Goal: Task Accomplishment & Management: Manage account settings

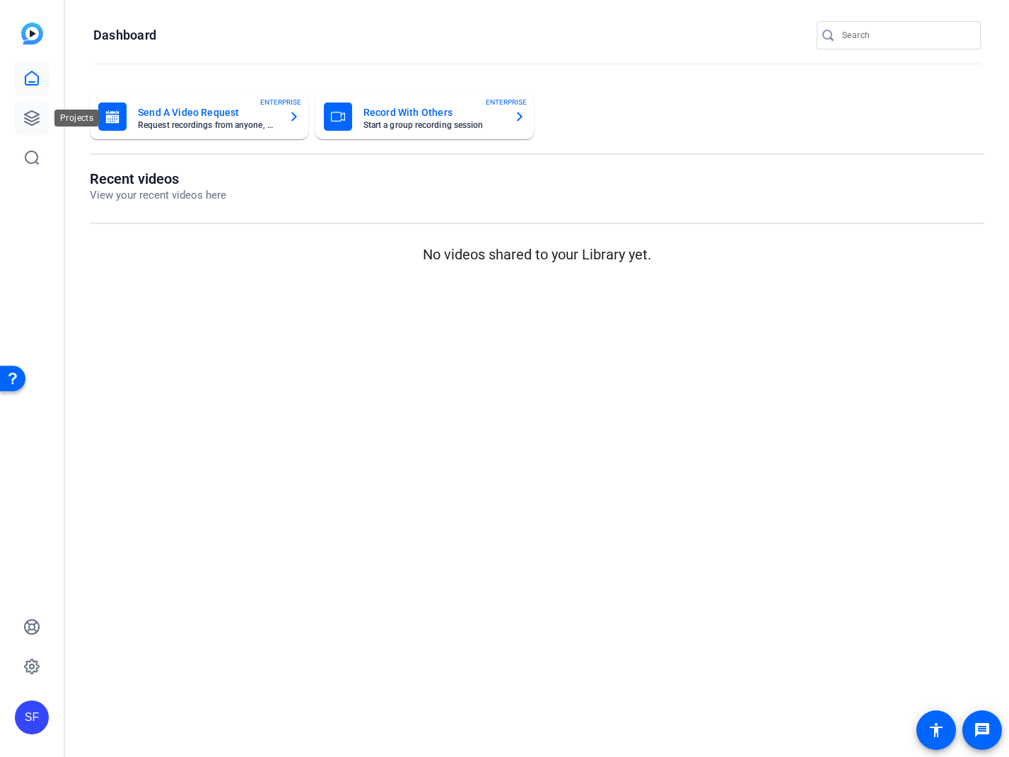
click at [45, 123] on link at bounding box center [32, 118] width 34 height 34
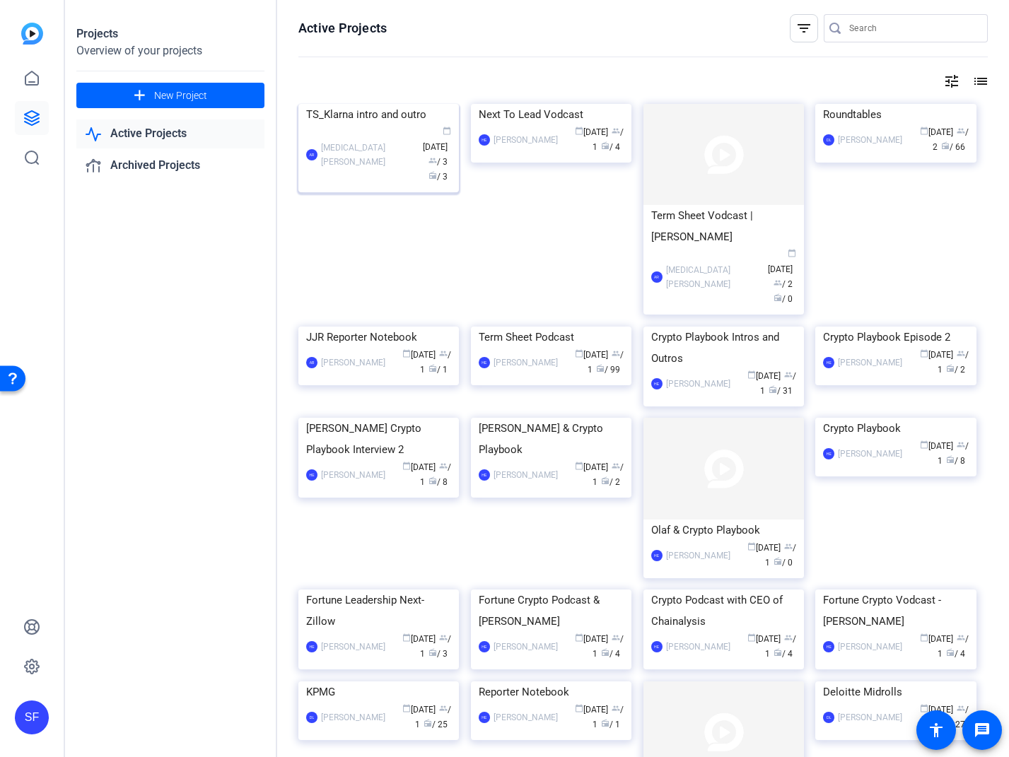
click at [422, 104] on img at bounding box center [378, 104] width 160 height 0
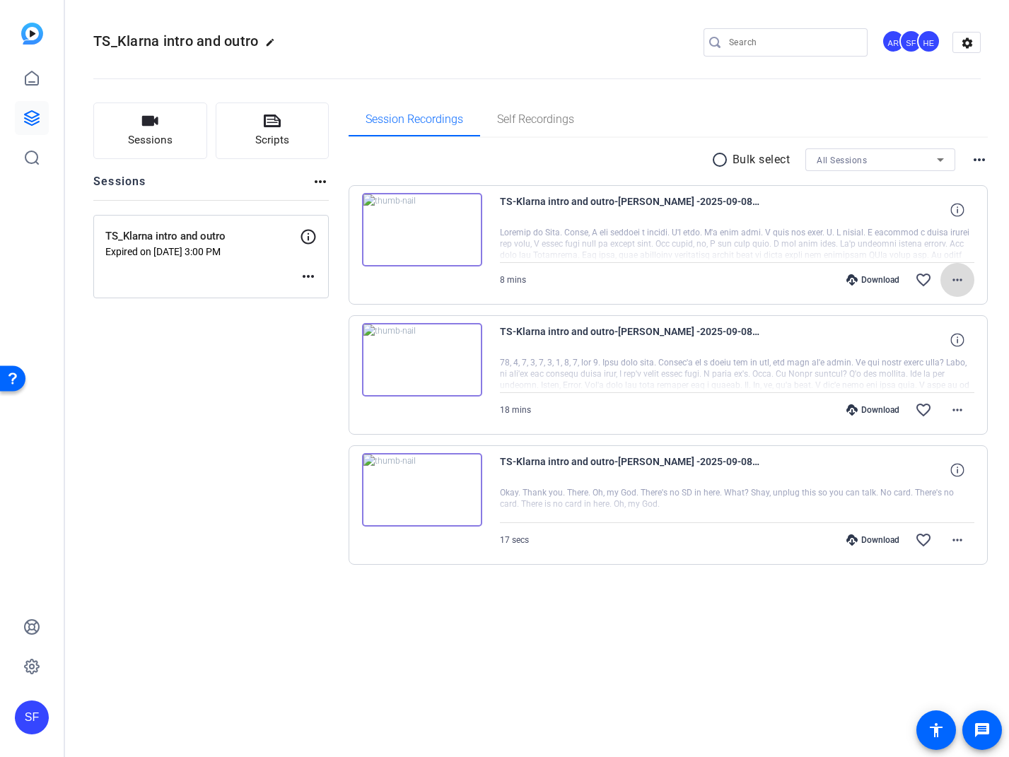
click at [959, 282] on mat-icon "more_horiz" at bounding box center [957, 279] width 17 height 17
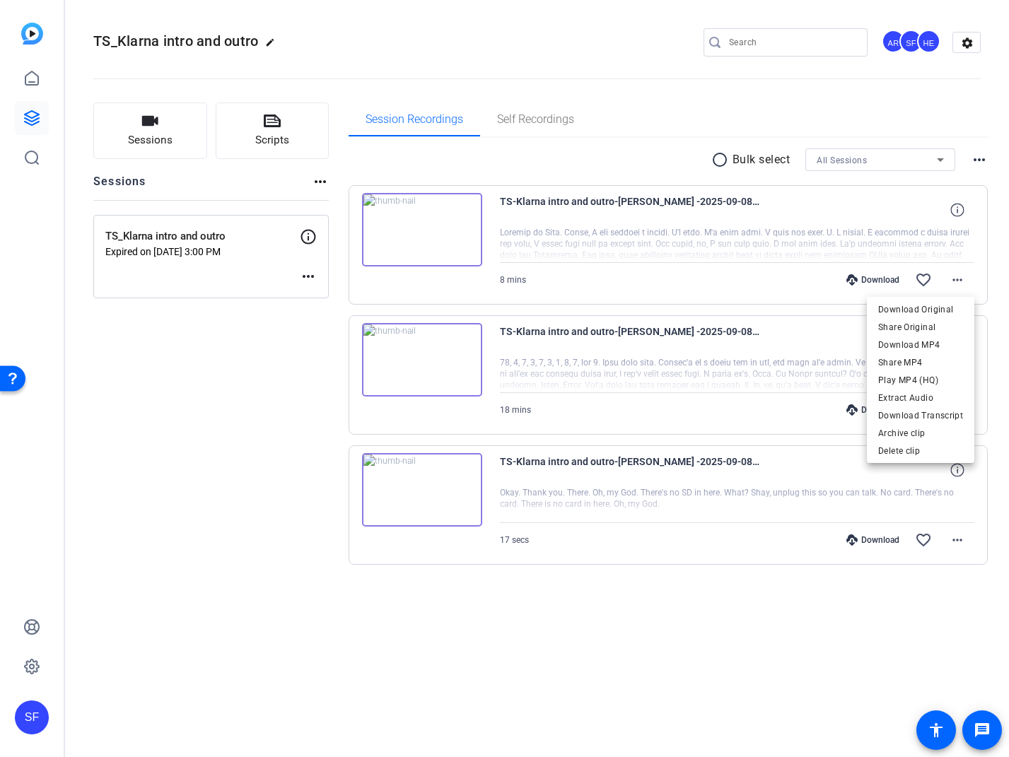
click at [430, 253] on div at bounding box center [504, 378] width 1009 height 757
click at [413, 251] on img at bounding box center [422, 230] width 120 height 74
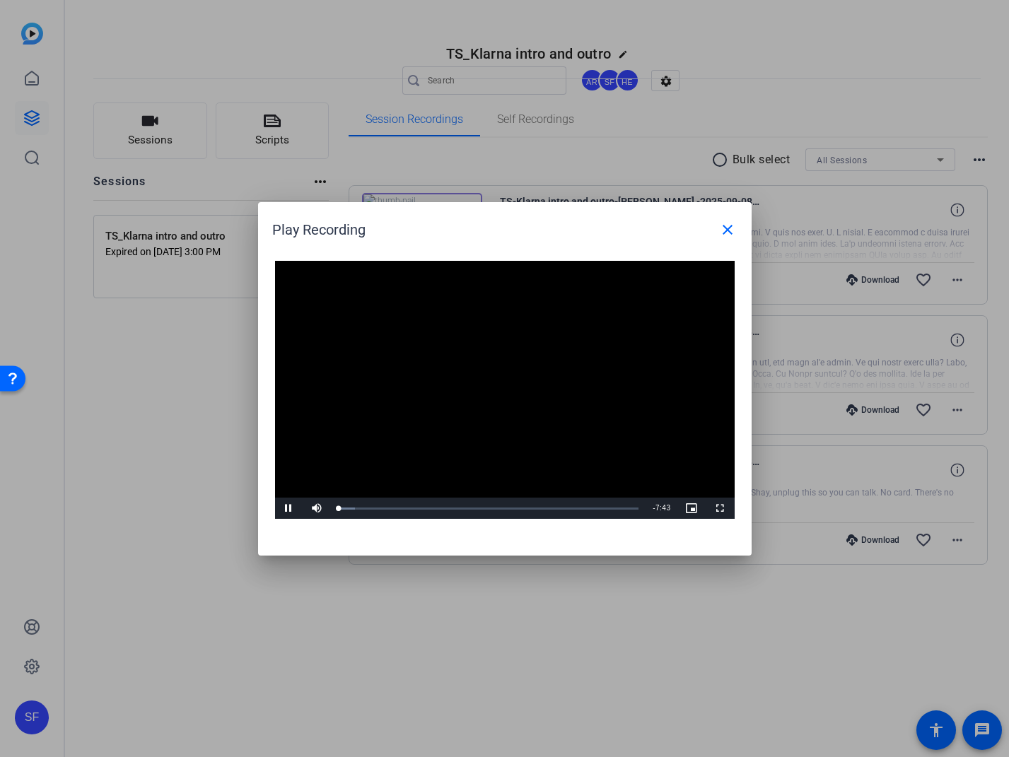
click at [166, 356] on div at bounding box center [504, 378] width 1009 height 757
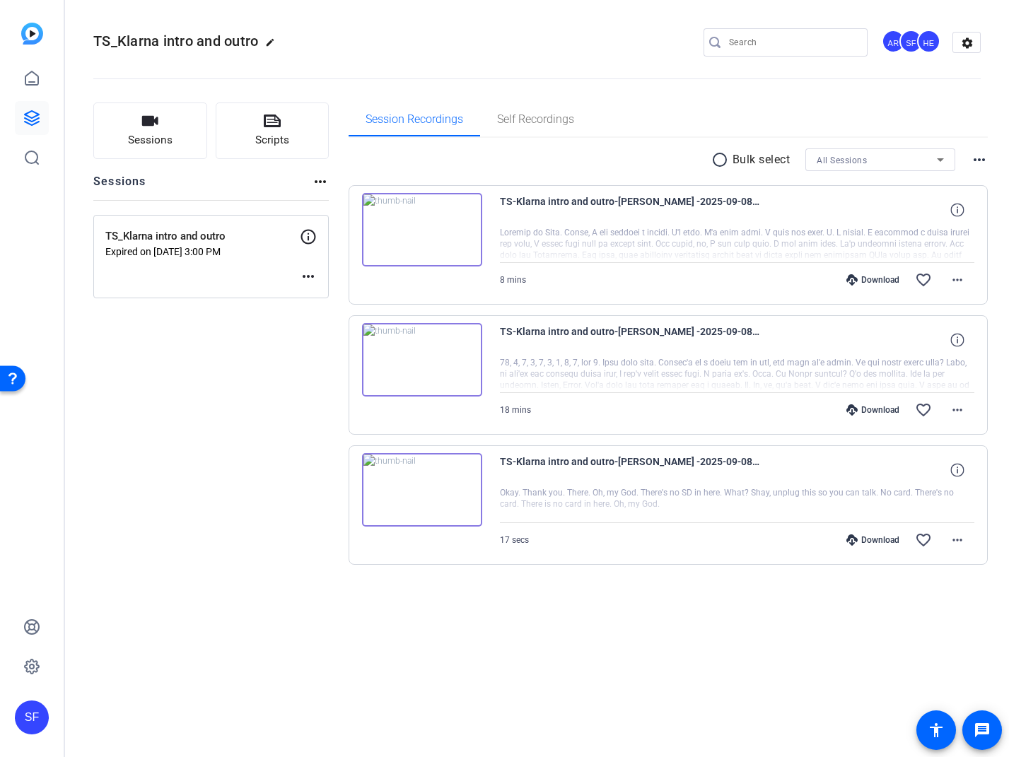
click at [247, 271] on div "TS_Klarna intro and outro Expired on [DATE] 3:00 PM more_horiz" at bounding box center [210, 256] width 235 height 83
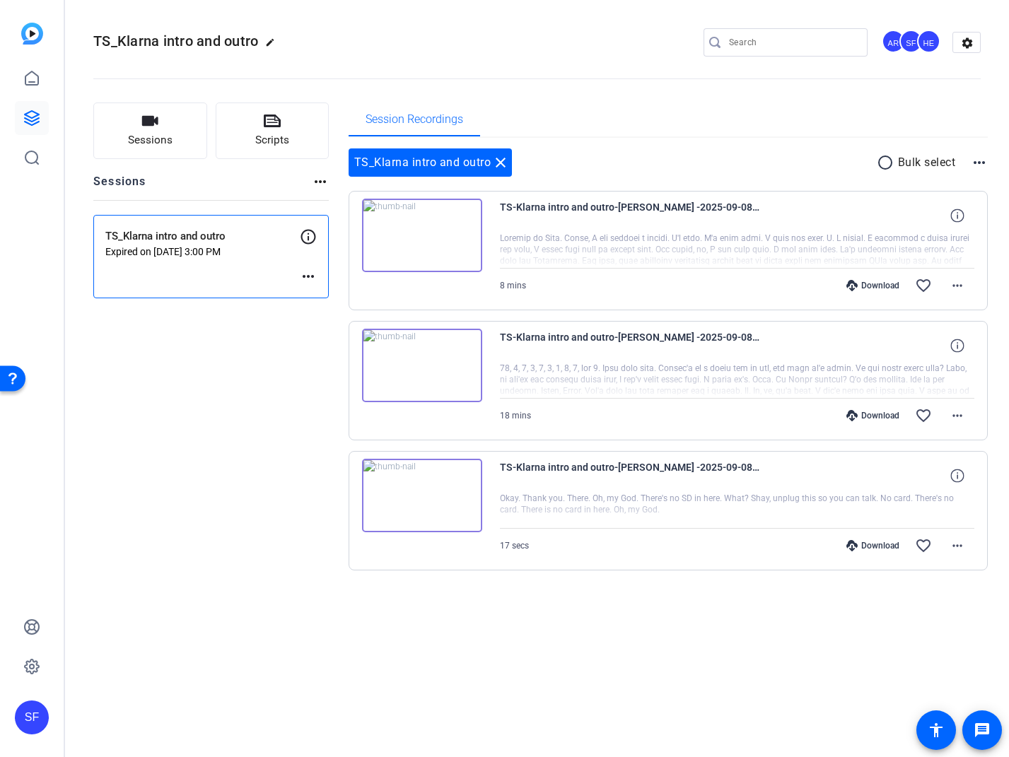
click at [451, 252] on img at bounding box center [422, 236] width 120 height 74
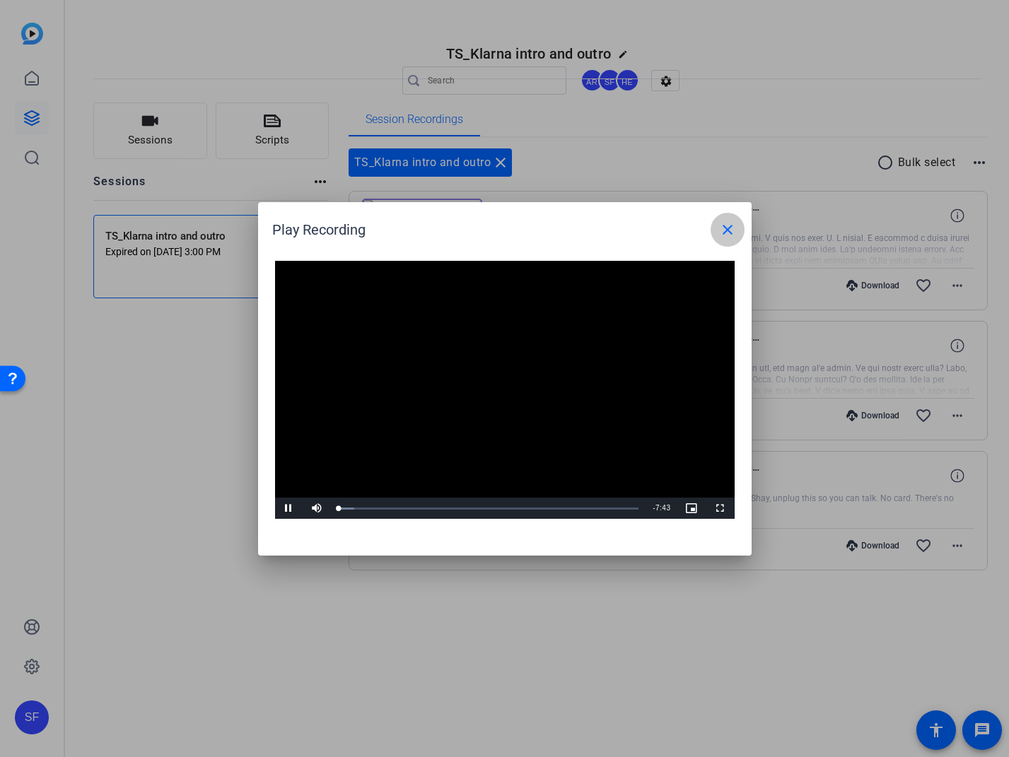
click at [711, 225] on span at bounding box center [727, 230] width 34 height 34
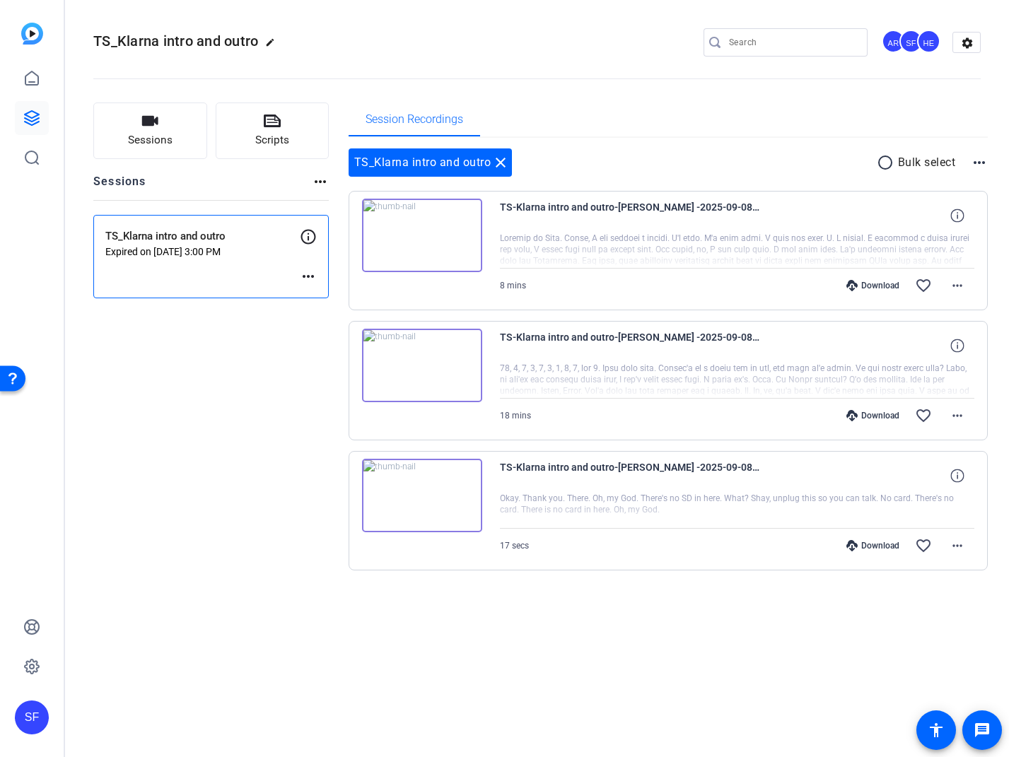
click at [780, 242] on div at bounding box center [737, 250] width 475 height 35
click at [961, 208] on button at bounding box center [957, 216] width 34 height 34
click at [958, 283] on mat-icon "more_horiz" at bounding box center [957, 285] width 17 height 17
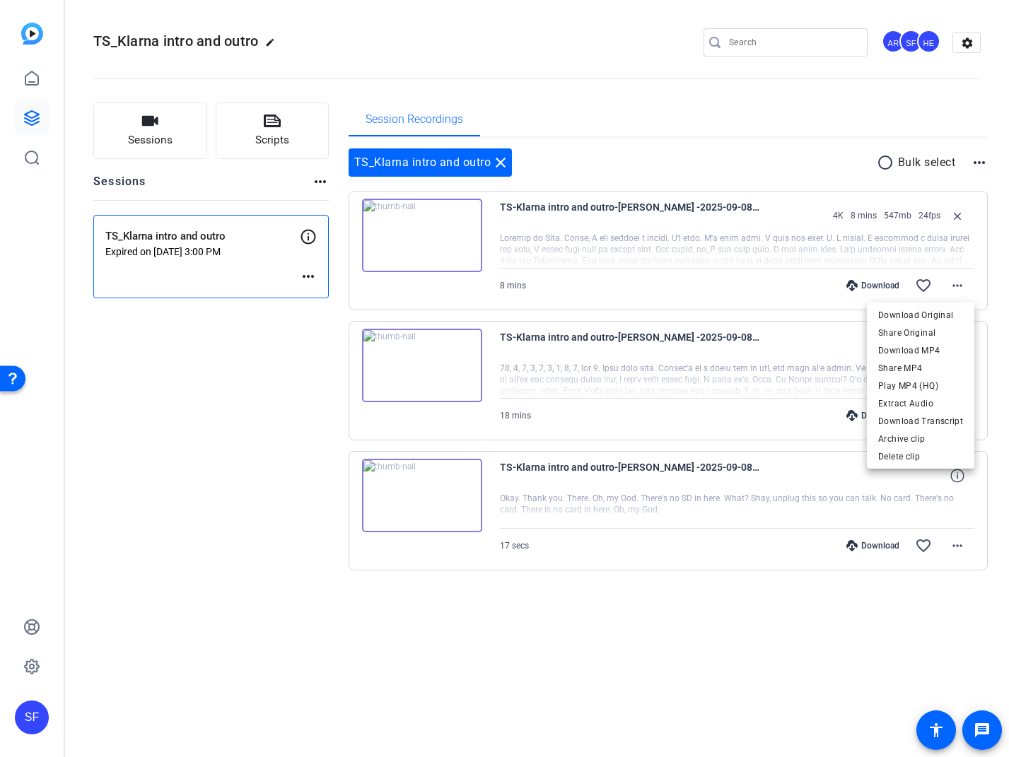
drag, startPoint x: 623, startPoint y: 662, endPoint x: 635, endPoint y: 626, distance: 37.1
click at [624, 660] on div at bounding box center [504, 378] width 1009 height 757
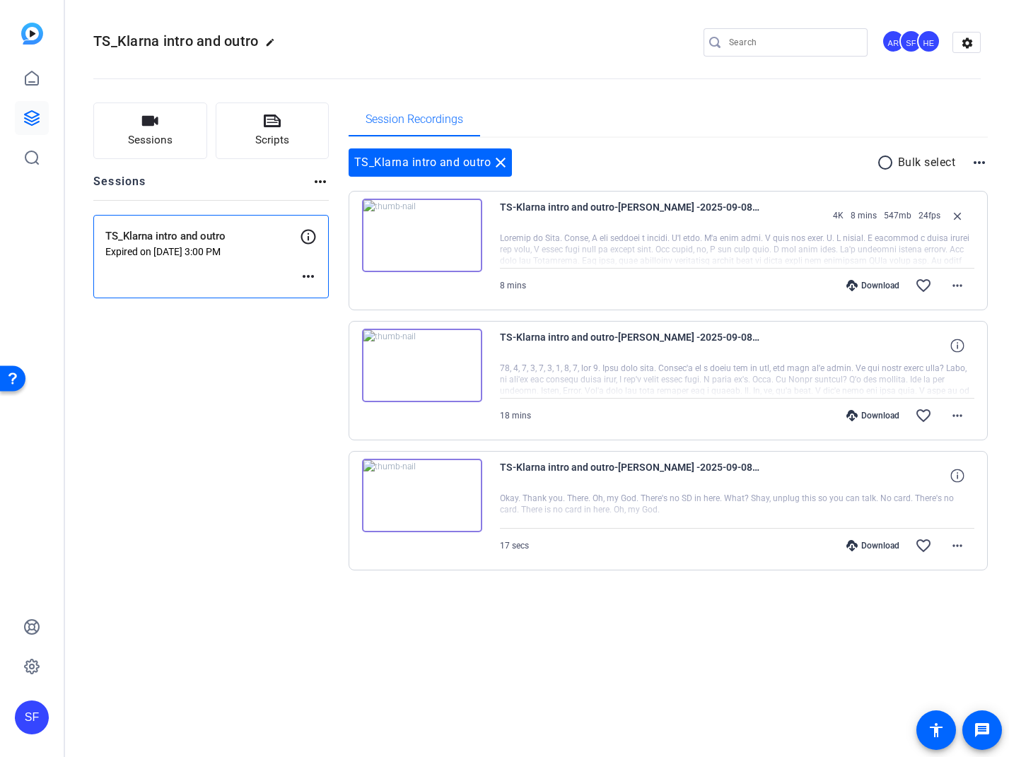
click at [223, 274] on div "TS_Klarna intro and outro Expired on [DATE] 3:00 PM more_horiz" at bounding box center [210, 256] width 235 height 83
click at [319, 182] on mat-icon "more_horiz" at bounding box center [320, 181] width 17 height 17
click at [319, 182] on div at bounding box center [504, 378] width 1009 height 757
click at [314, 274] on mat-icon "more_horiz" at bounding box center [308, 276] width 17 height 17
drag, startPoint x: 252, startPoint y: 278, endPoint x: 182, endPoint y: 261, distance: 72.7
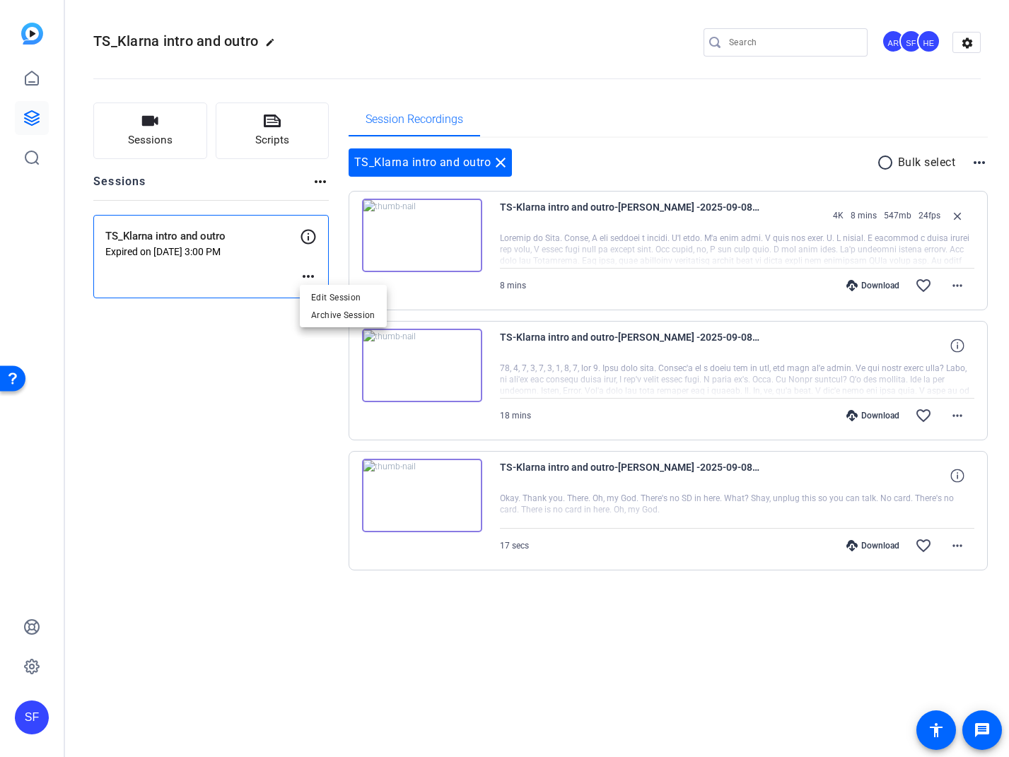
click at [250, 276] on div at bounding box center [504, 378] width 1009 height 757
drag, startPoint x: 182, startPoint y: 261, endPoint x: 162, endPoint y: 249, distance: 23.8
click at [182, 260] on div "TS_Klarna intro and outro Expired on [DATE] 3:00 PM more_horiz" at bounding box center [210, 256] width 235 height 83
click at [162, 249] on p "Expired on [DATE] 3:00 PM" at bounding box center [202, 251] width 194 height 11
click at [305, 274] on mat-icon "more_horiz" at bounding box center [308, 276] width 17 height 17
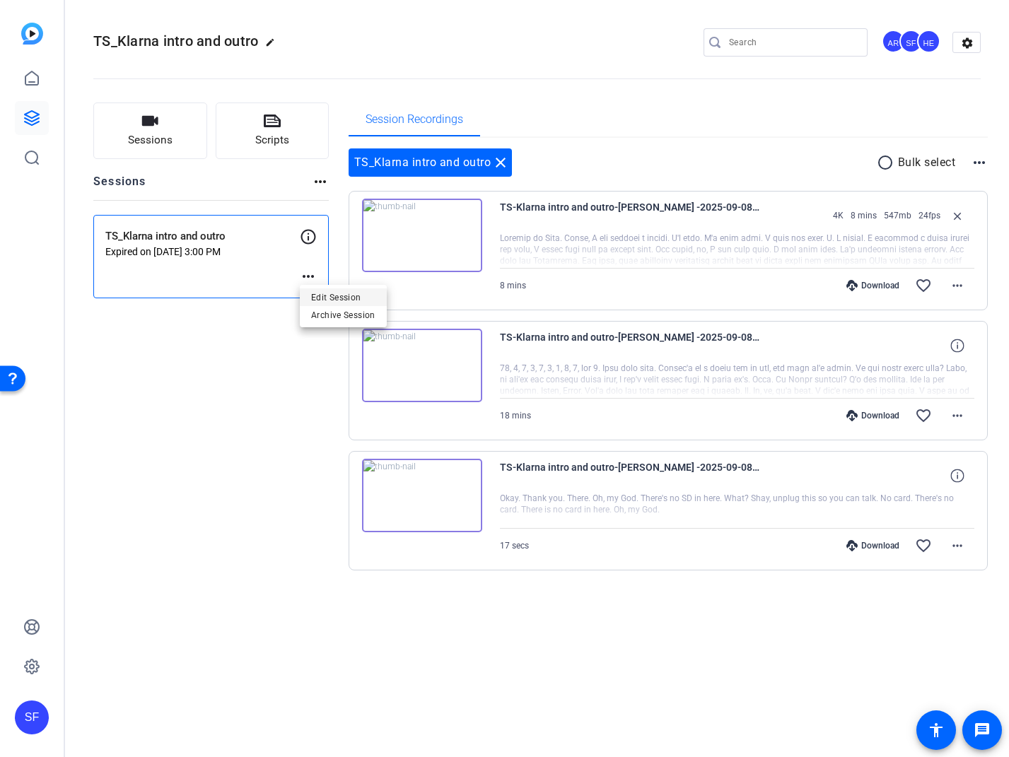
click at [345, 295] on span "Edit Session" at bounding box center [343, 297] width 64 height 17
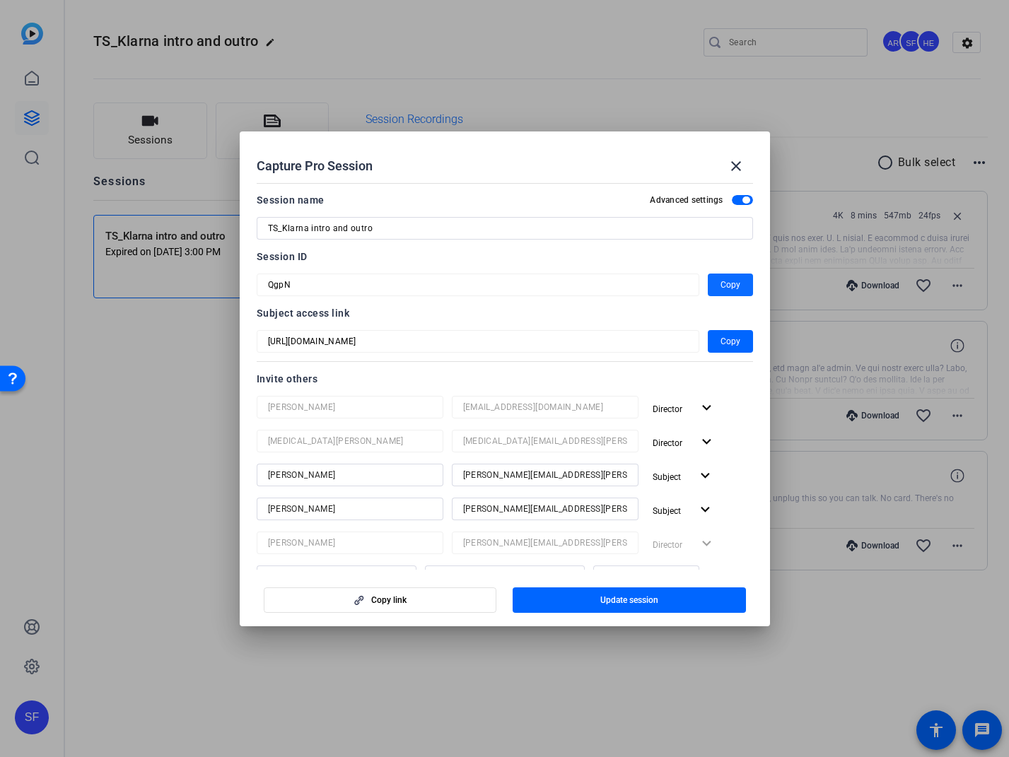
click at [720, 284] on span "Copy" at bounding box center [730, 284] width 20 height 17
drag, startPoint x: 380, startPoint y: 226, endPoint x: 199, endPoint y: 199, distance: 182.9
click at [199, 199] on div "Capture Pro Session close Session name Advanced settings TS_Klarna intro and ou…" at bounding box center [504, 378] width 1009 height 757
click at [735, 161] on mat-icon "close" at bounding box center [735, 166] width 17 height 17
